Goal: Obtain resource: Download file/media

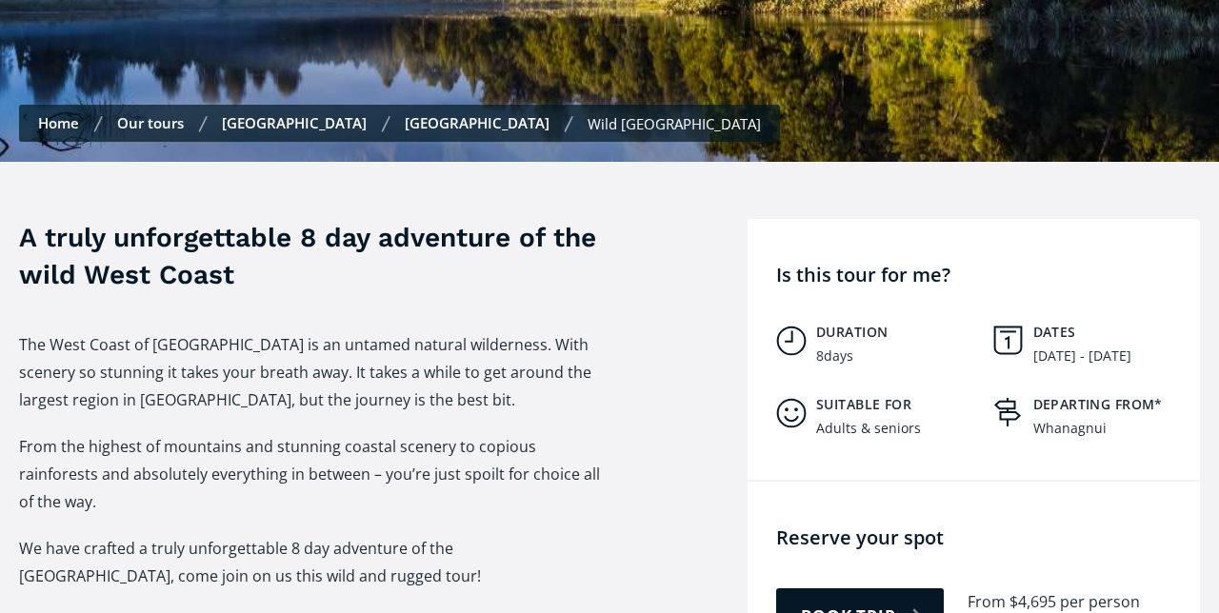
scroll to position [666, 0]
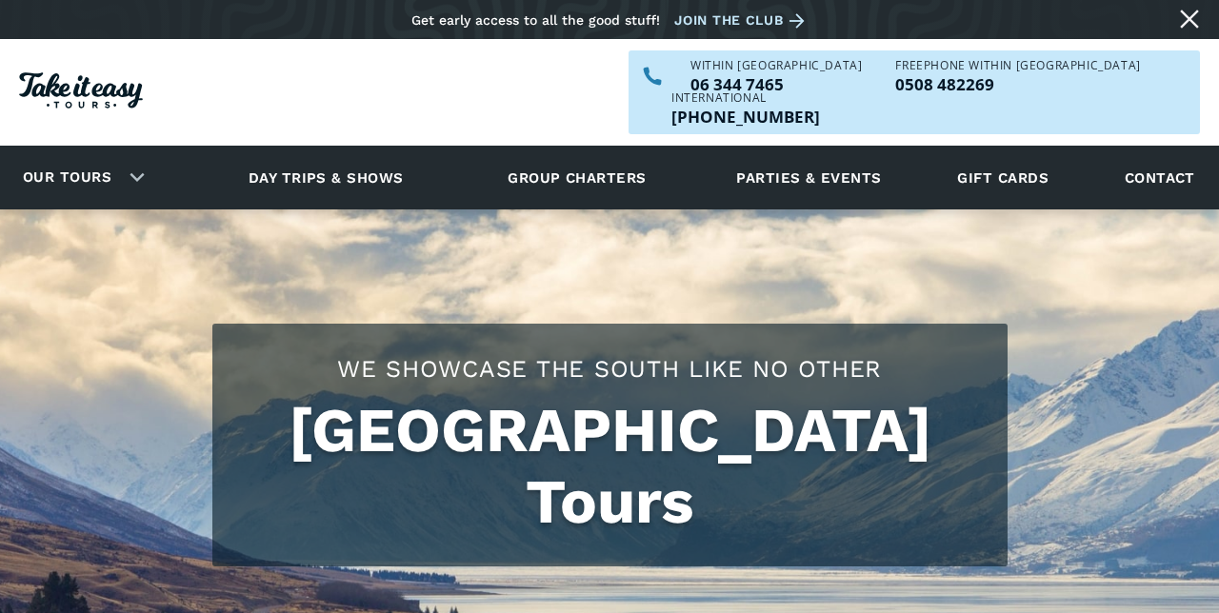
scroll to position [1037, 0]
